Goal: Task Accomplishment & Management: Manage account settings

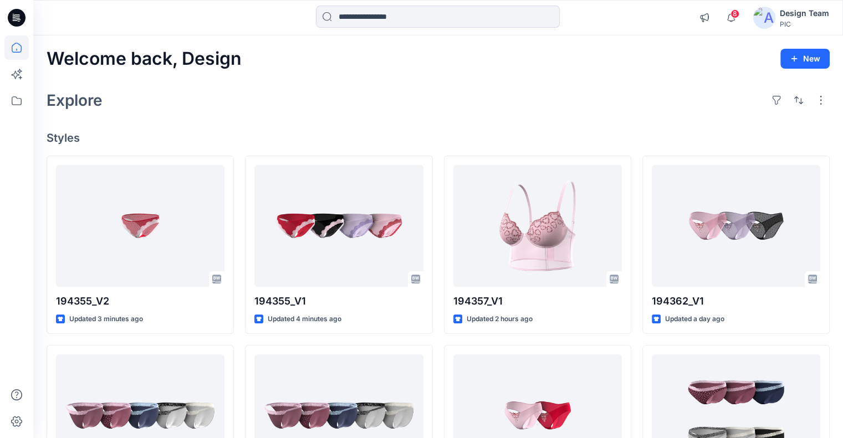
drag, startPoint x: 512, startPoint y: 85, endPoint x: 627, endPoint y: 36, distance: 124.9
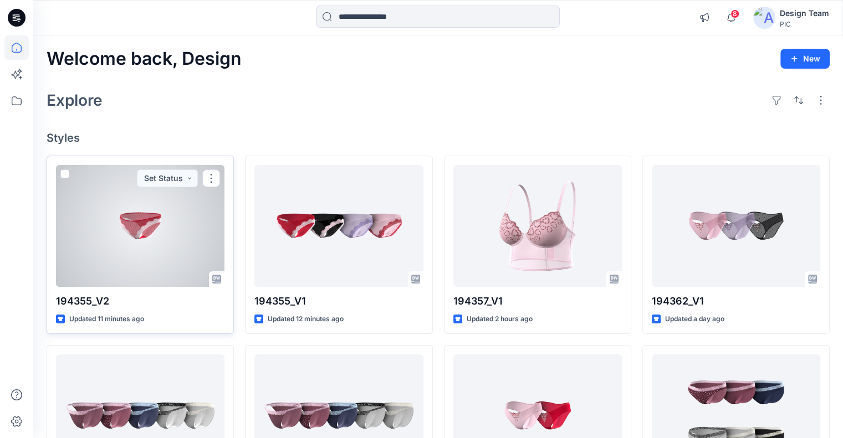
click at [158, 211] on div at bounding box center [140, 226] width 169 height 122
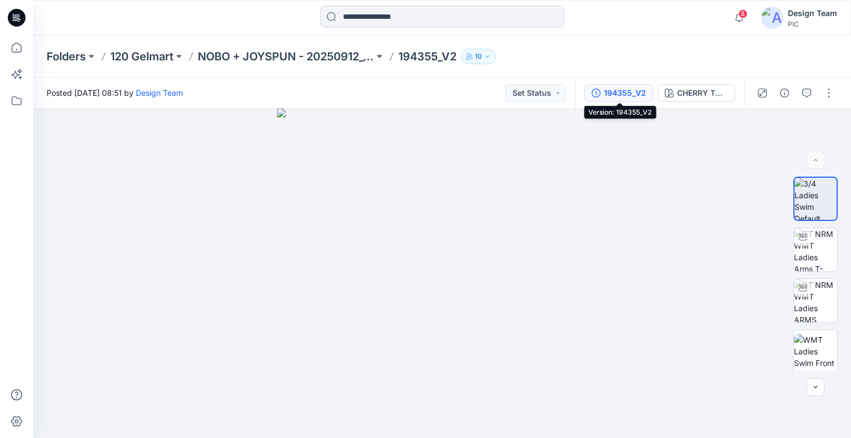
click at [626, 96] on div "194355_V2" at bounding box center [625, 93] width 42 height 12
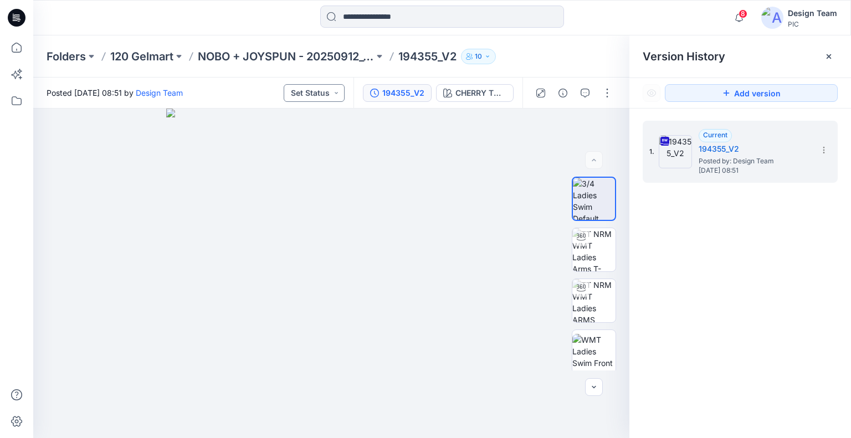
click at [325, 95] on button "Set Status" at bounding box center [314, 93] width 61 height 18
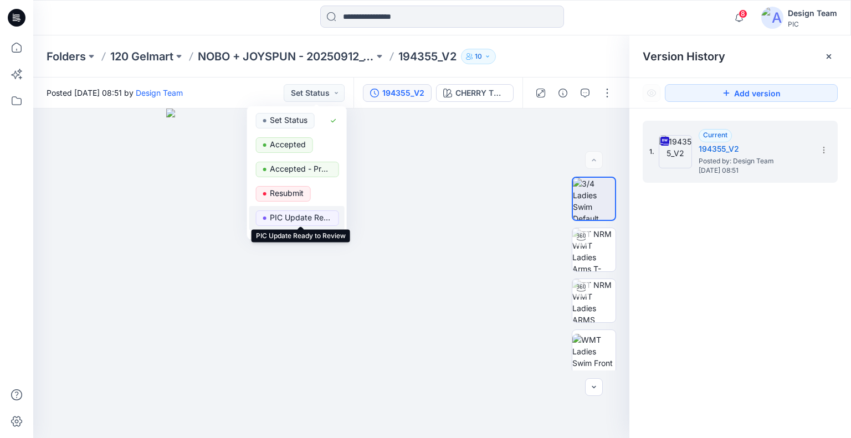
click at [302, 212] on p "PIC Update Ready to Review" at bounding box center [301, 218] width 62 height 14
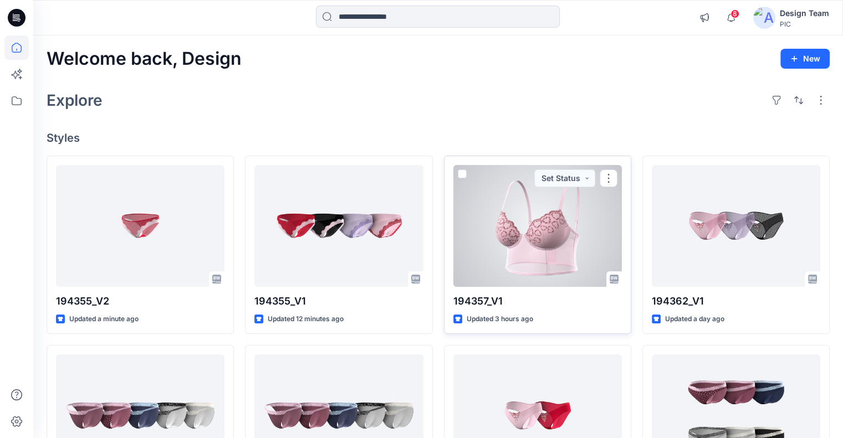
click at [543, 227] on div at bounding box center [537, 226] width 169 height 122
